Goal: Navigation & Orientation: Find specific page/section

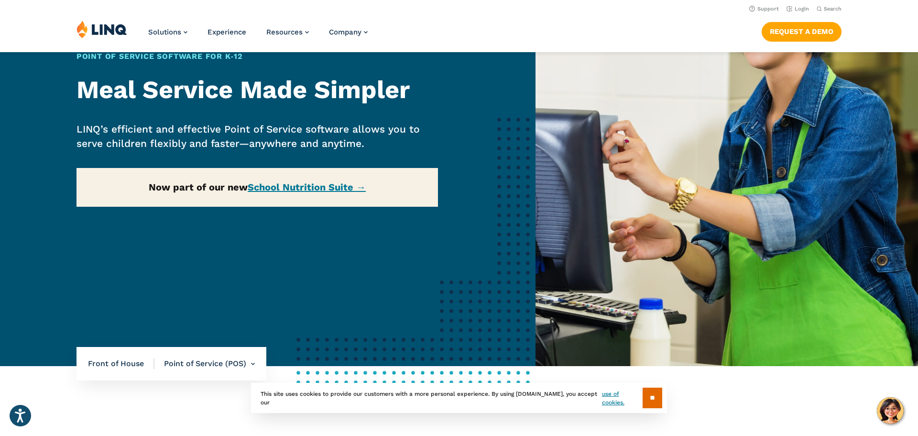
scroll to position [122, 0]
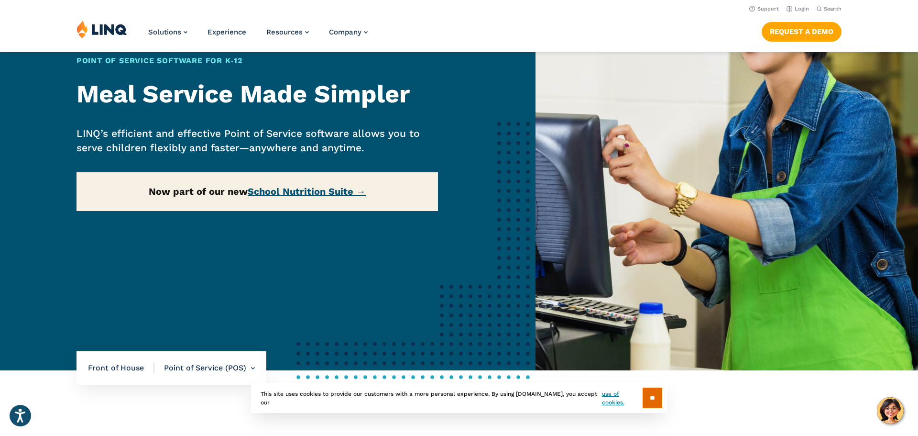
click at [290, 193] on link "School Nutrition Suite →" at bounding box center [307, 191] width 118 height 11
click at [799, 11] on link "Login" at bounding box center [798, 9] width 22 height 6
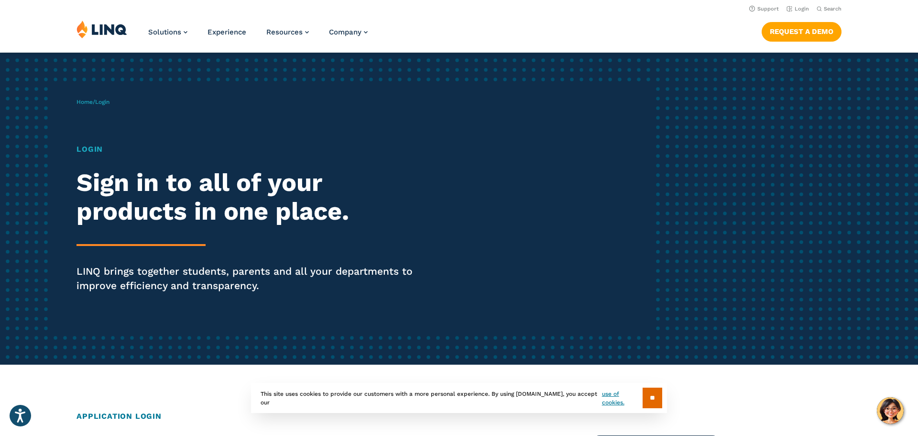
drag, startPoint x: 125, startPoint y: 152, endPoint x: 79, endPoint y: 138, distance: 48.6
click at [125, 153] on h1 "Login" at bounding box center [254, 148] width 354 height 11
click at [87, 106] on p "Home / Login" at bounding box center [93, 102] width 33 height 9
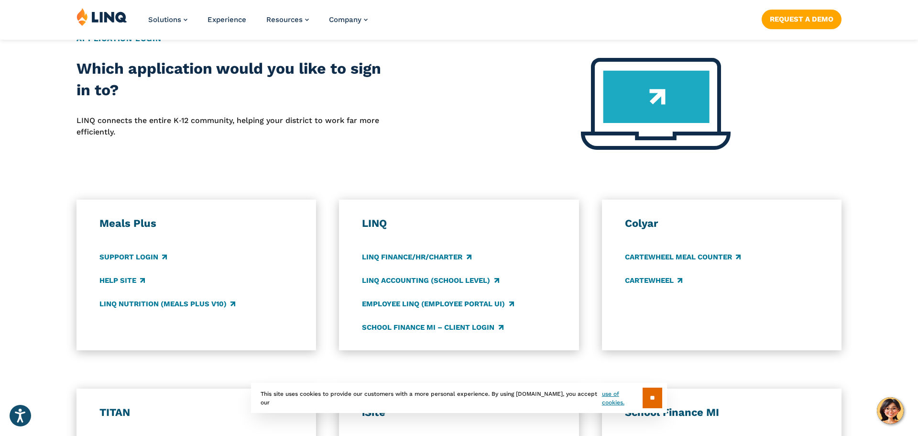
scroll to position [383, 0]
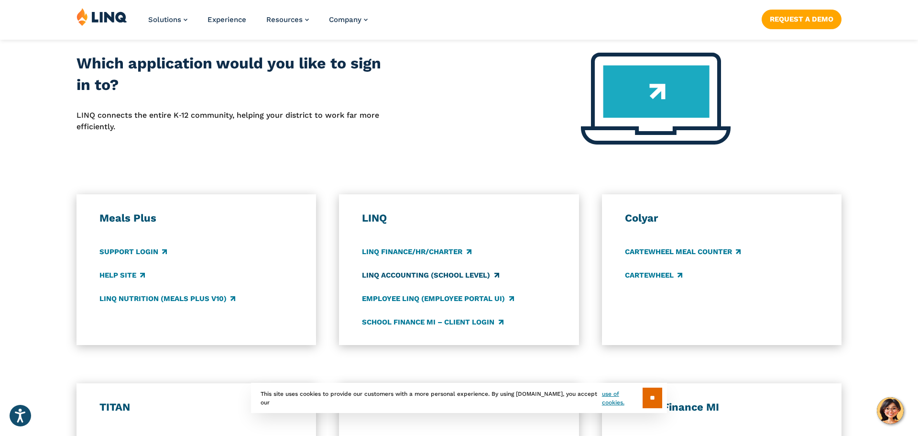
click at [393, 278] on link "LINQ Accounting (school level)" at bounding box center [430, 275] width 137 height 11
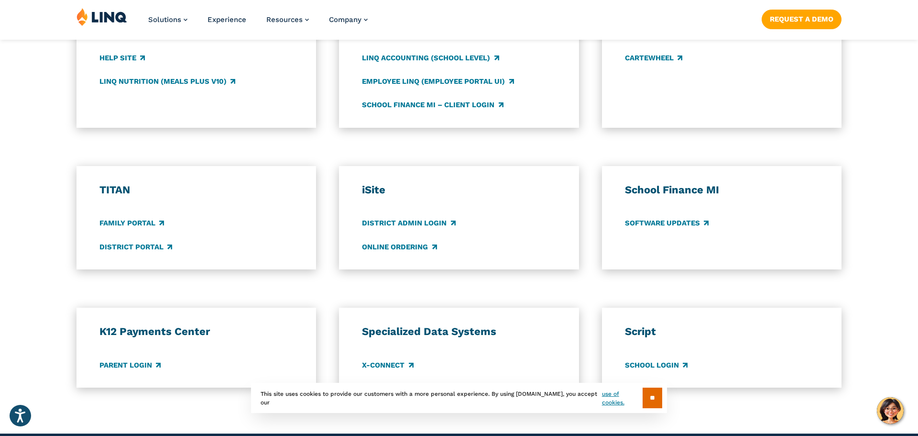
scroll to position [601, 0]
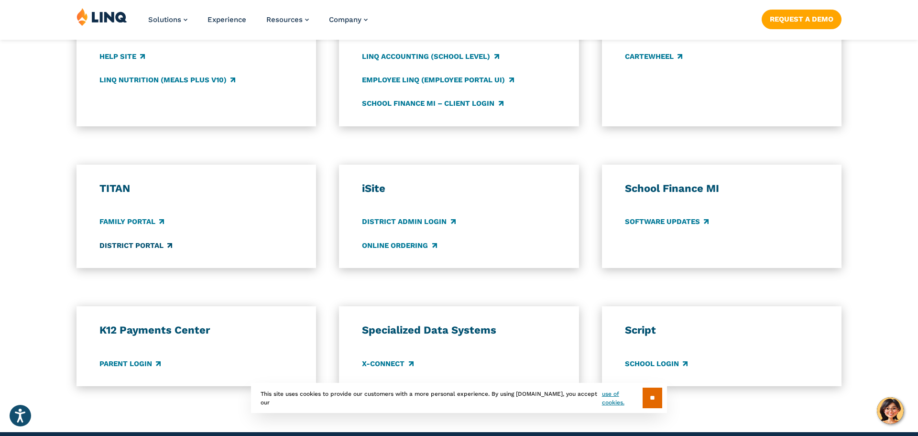
click at [116, 247] on link "District Portal" at bounding box center [135, 245] width 73 height 11
